Goal: Task Accomplishment & Management: Manage account settings

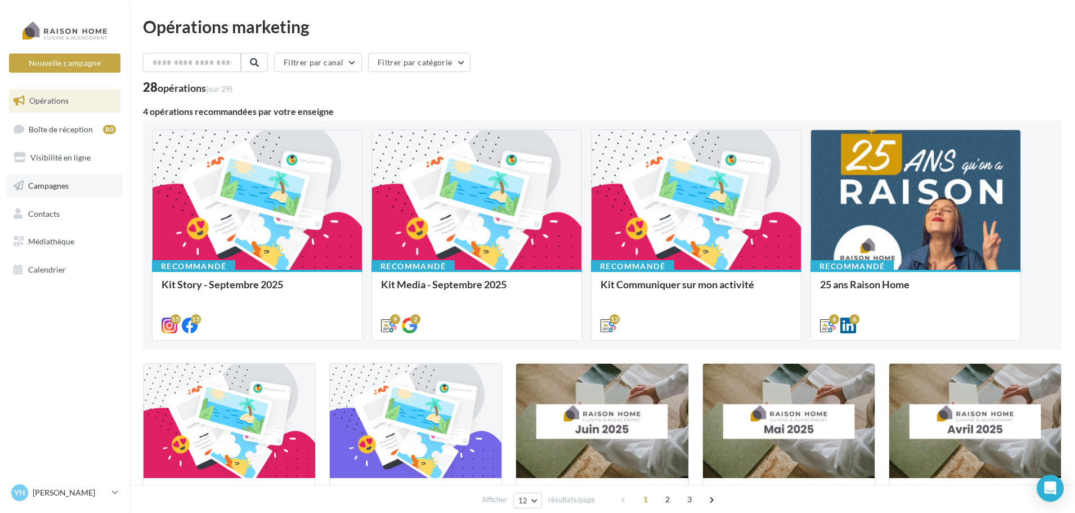
click at [52, 193] on link "Campagnes" at bounding box center [65, 186] width 116 height 24
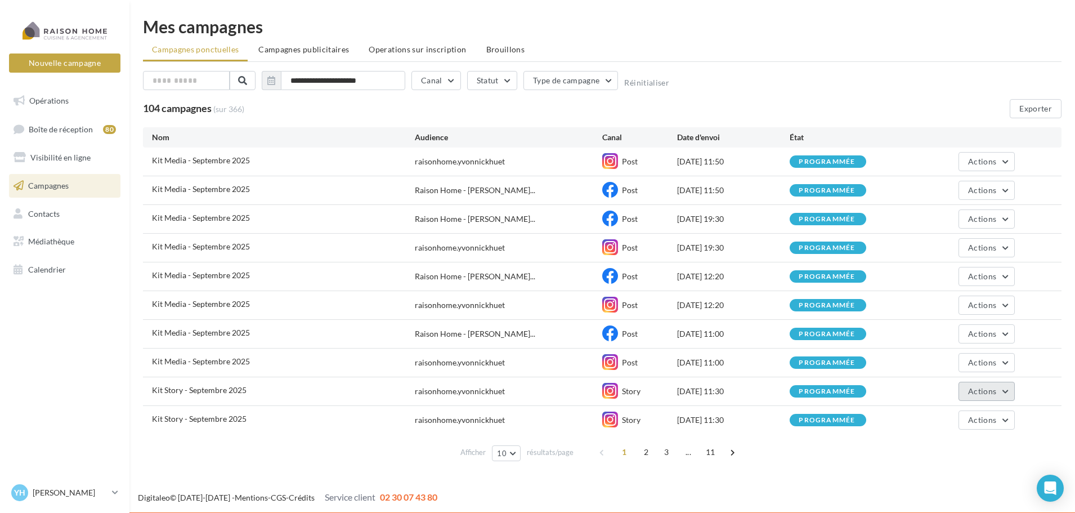
click at [992, 389] on span "Actions" at bounding box center [982, 391] width 28 height 10
click at [948, 364] on button "Annuler" at bounding box center [958, 364] width 113 height 29
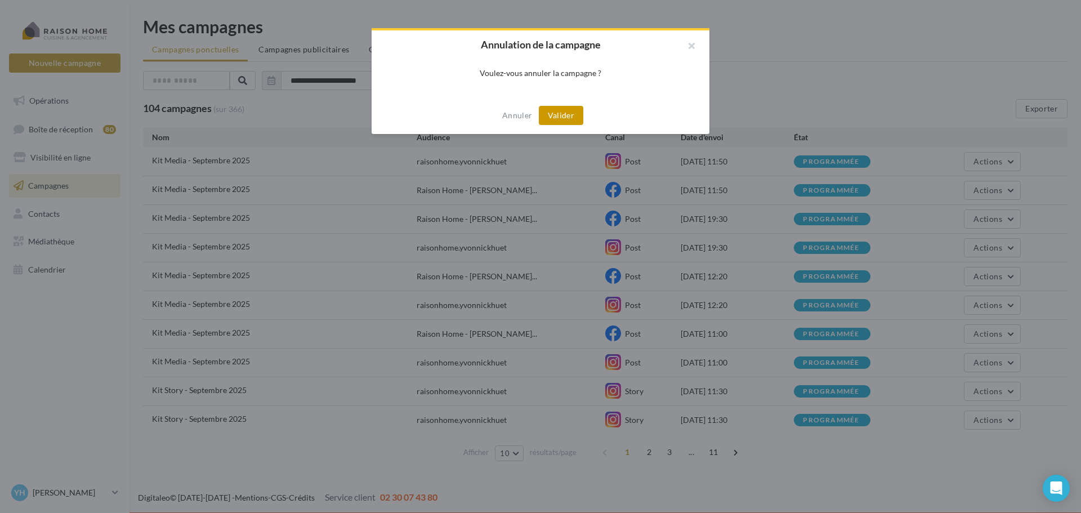
click at [569, 119] on button "Valider" at bounding box center [561, 115] width 44 height 19
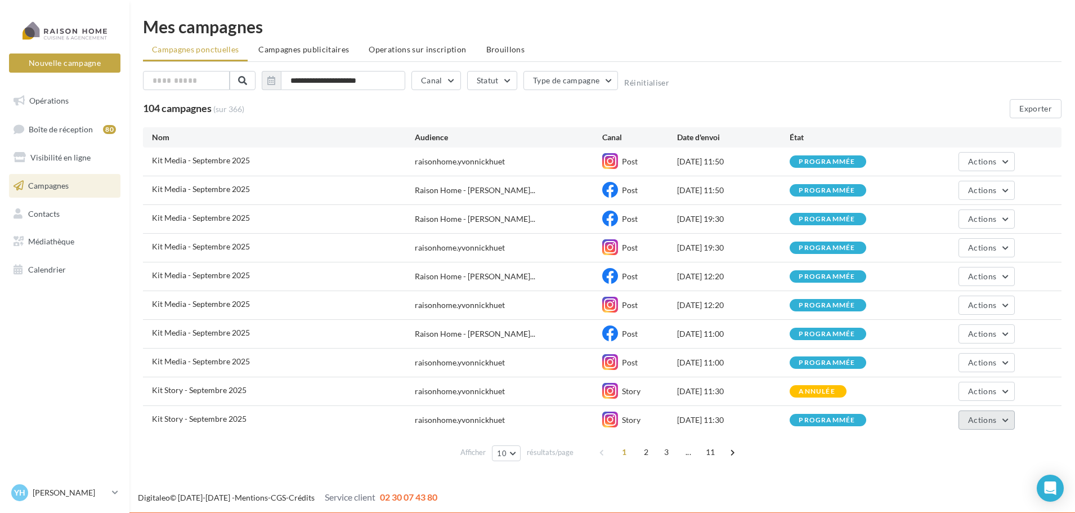
click at [984, 423] on span "Actions" at bounding box center [982, 420] width 28 height 10
click at [942, 393] on button "Annuler" at bounding box center [958, 393] width 113 height 29
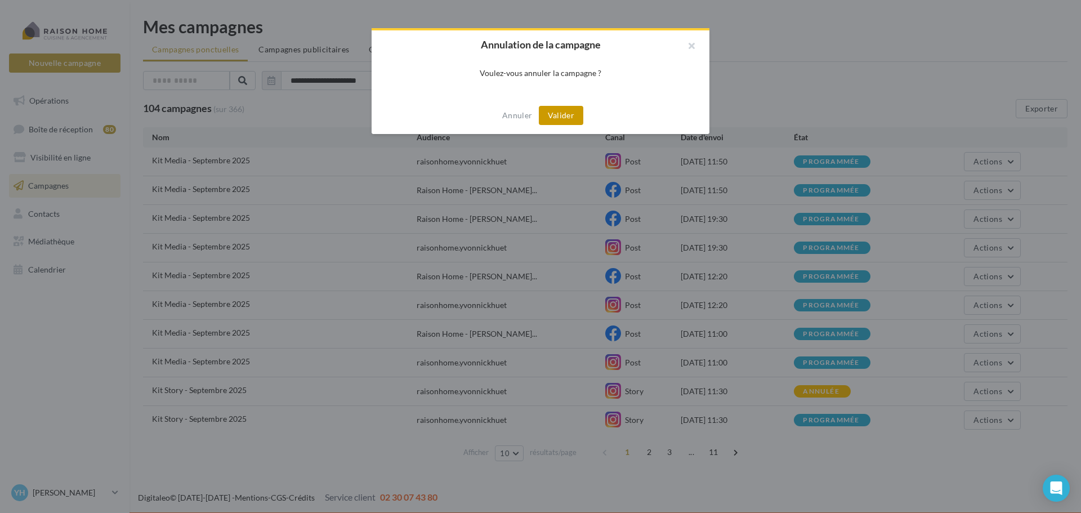
click at [558, 119] on button "Valider" at bounding box center [561, 115] width 44 height 19
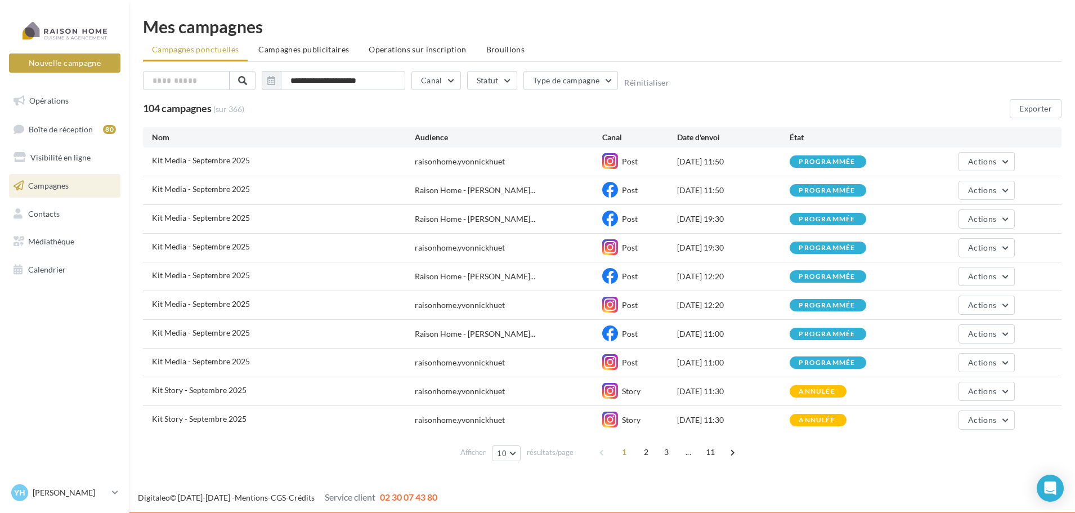
click at [59, 178] on link "Campagnes" at bounding box center [65, 186] width 116 height 24
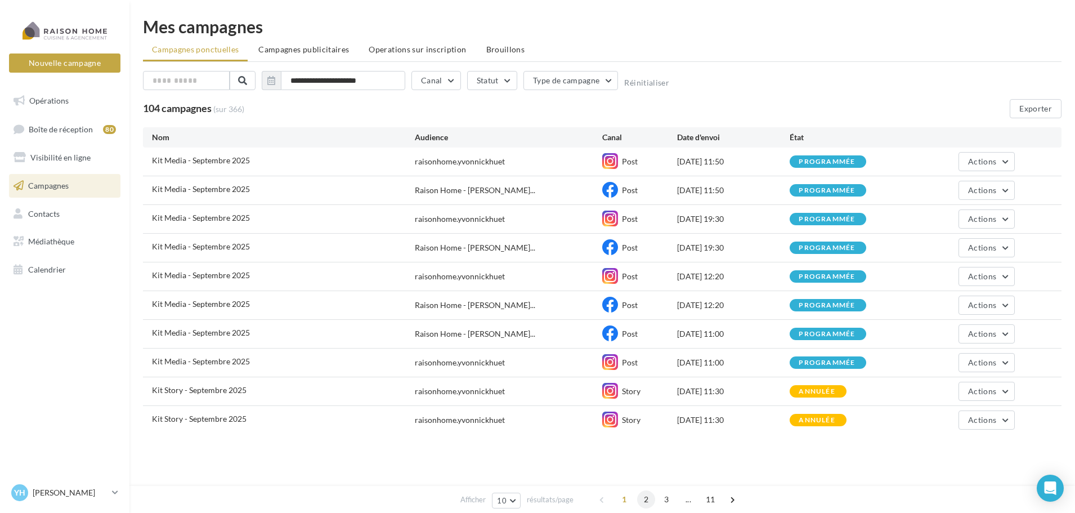
click at [646, 504] on span "2" at bounding box center [646, 499] width 18 height 18
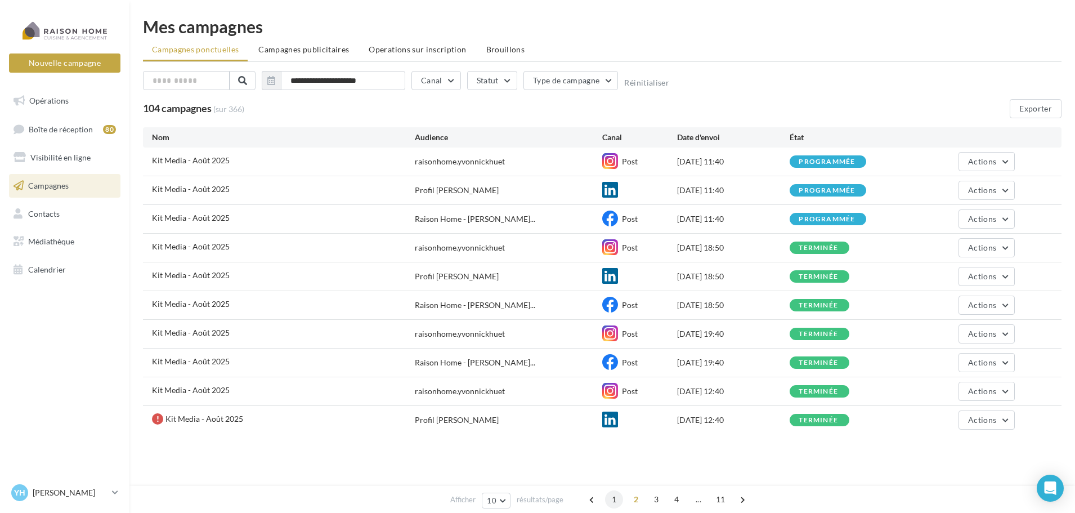
click at [607, 499] on span "1" at bounding box center [614, 499] width 18 height 18
